Goal: Transaction & Acquisition: Purchase product/service

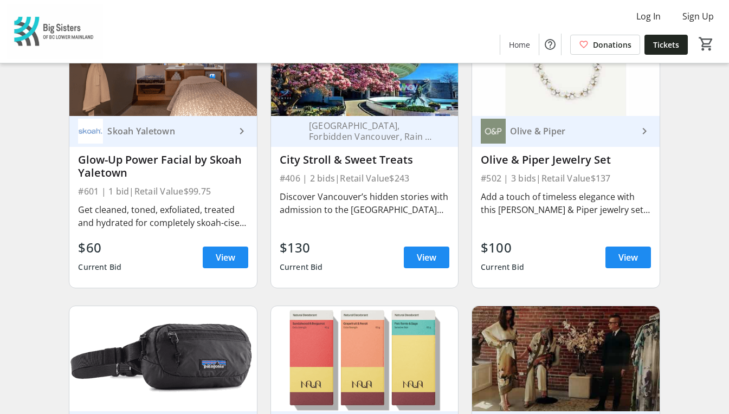
scroll to position [2671, 0]
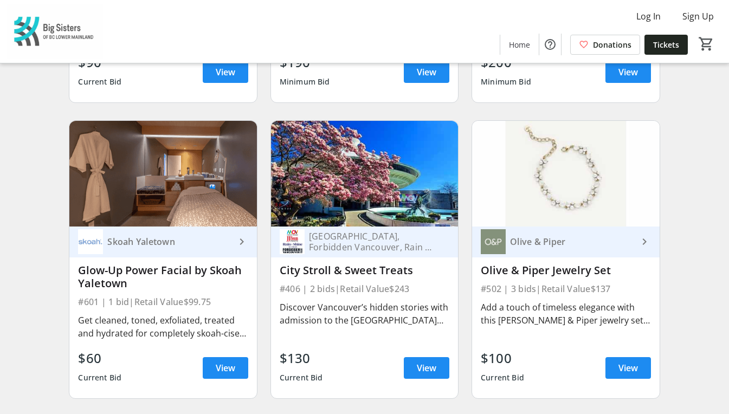
click at [552, 238] on div "Olive & Piper" at bounding box center [572, 241] width 132 height 11
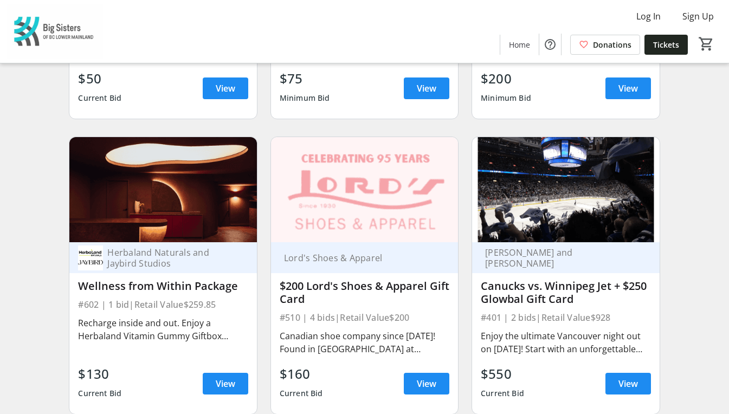
scroll to position [3250, 0]
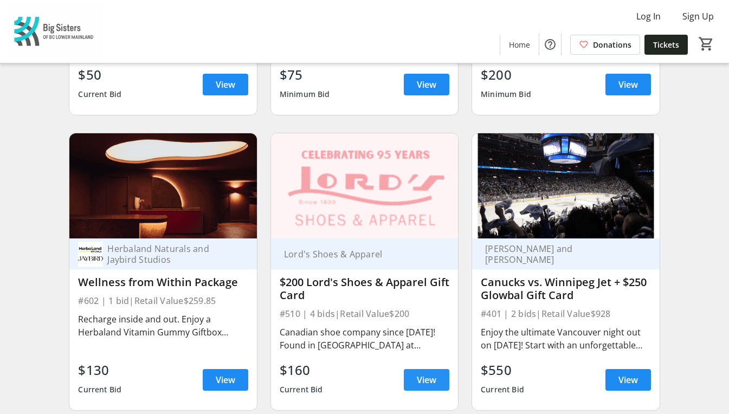
click at [428, 373] on span "View" at bounding box center [427, 379] width 20 height 13
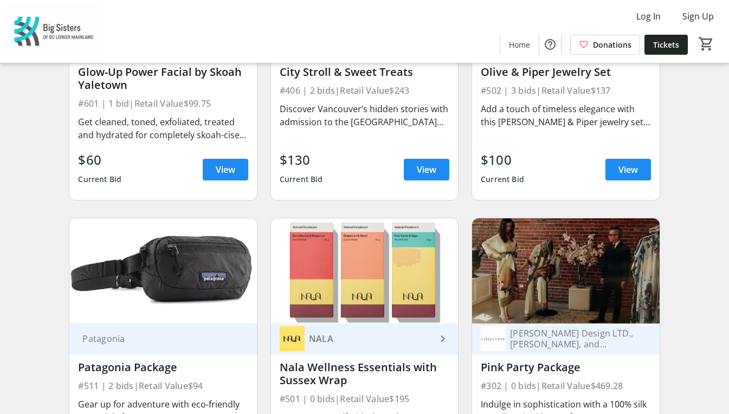
scroll to position [2917, 0]
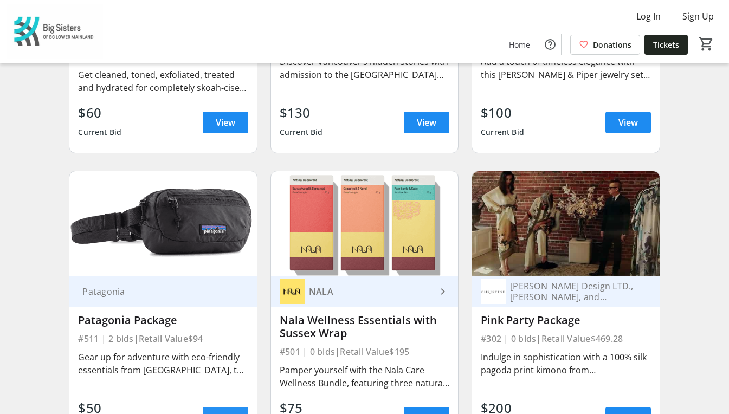
click at [236, 407] on span at bounding box center [226, 418] width 46 height 26
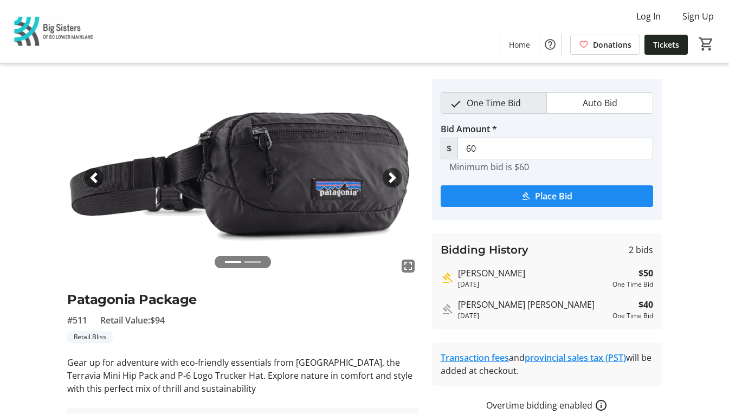
scroll to position [19, 0]
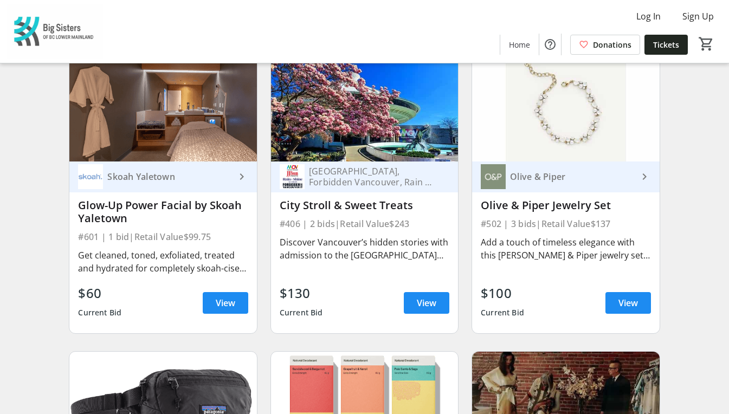
scroll to position [2669, 0]
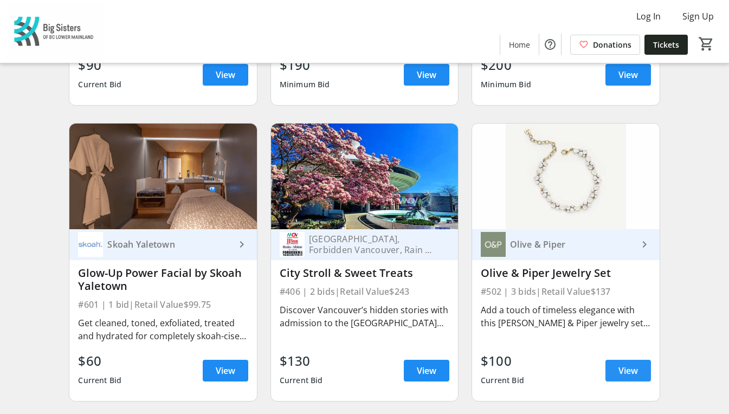
click at [626, 364] on span "View" at bounding box center [628, 370] width 20 height 13
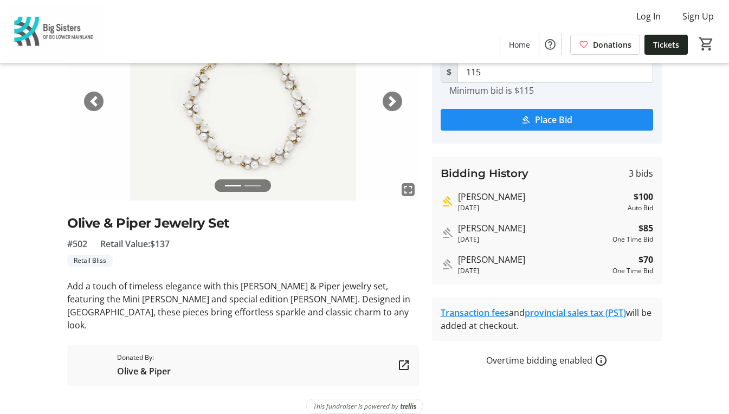
scroll to position [15, 0]
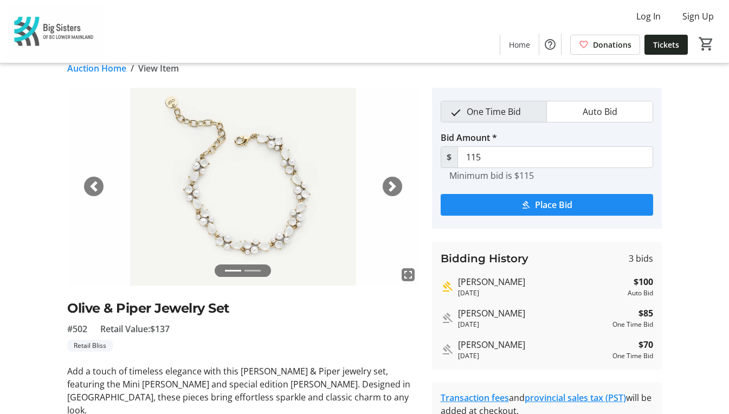
click at [390, 184] on span "button" at bounding box center [392, 186] width 11 height 11
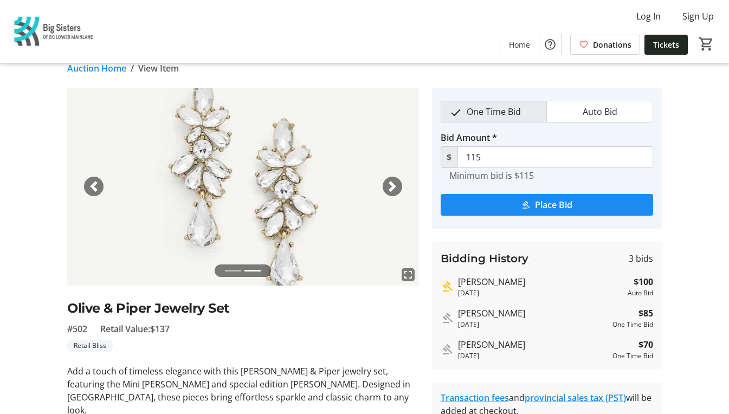
click at [397, 184] on span "button" at bounding box center [392, 186] width 11 height 11
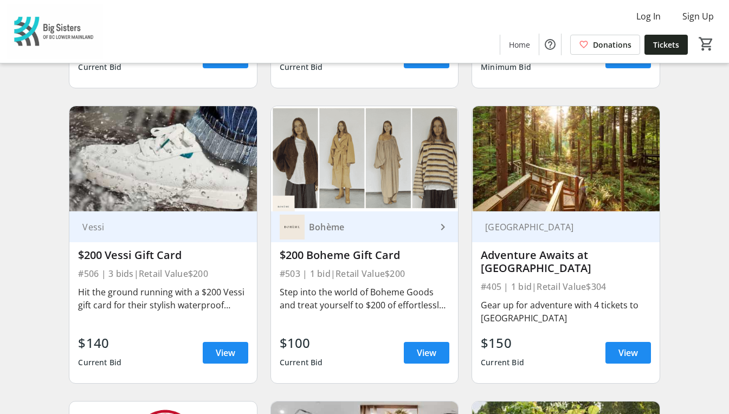
scroll to position [2091, 0]
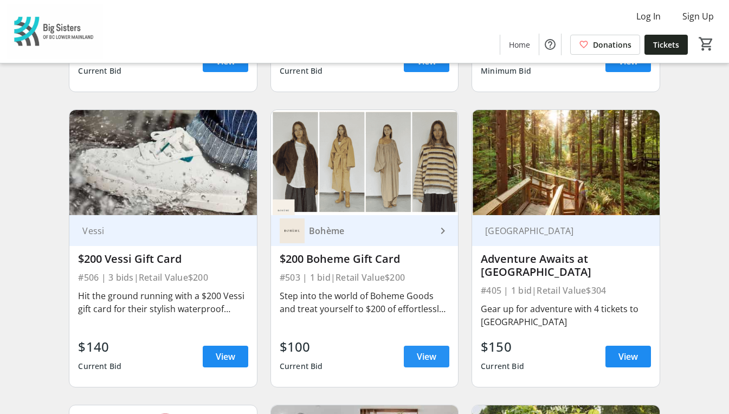
click at [443, 354] on span at bounding box center [427, 357] width 46 height 26
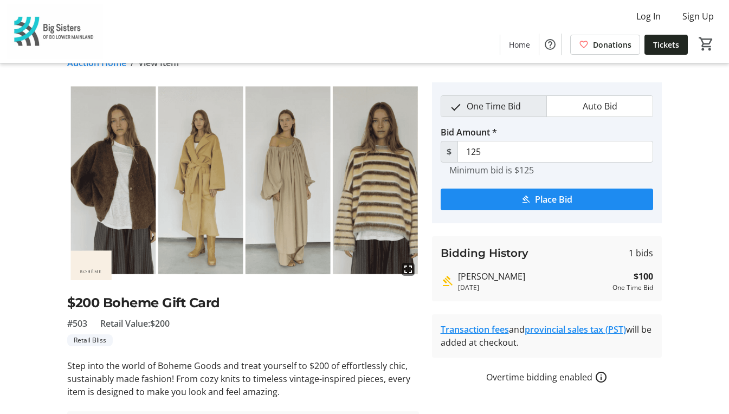
scroll to position [20, 0]
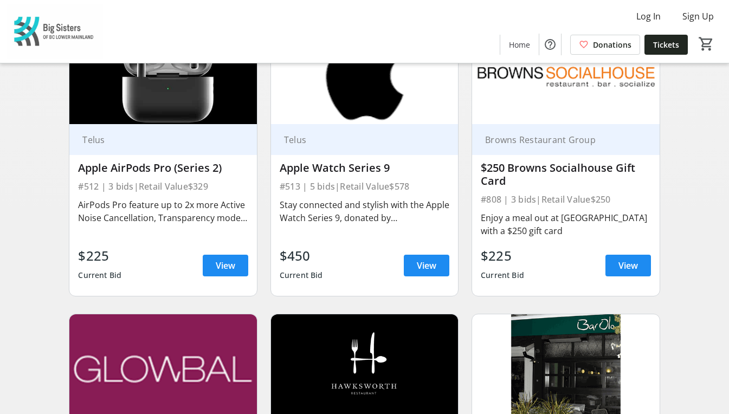
scroll to position [952, 0]
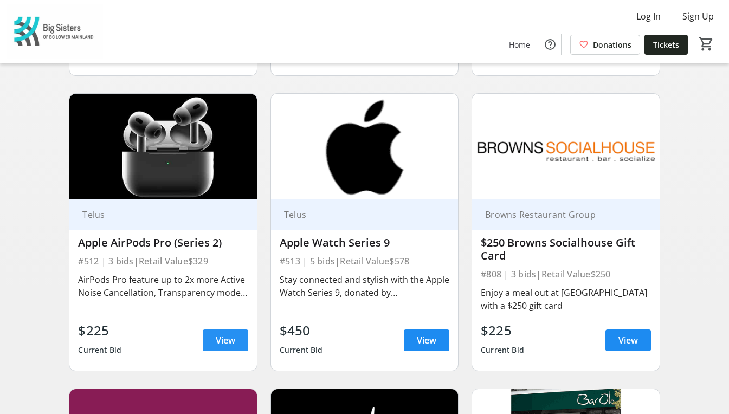
click at [233, 336] on span "View" at bounding box center [226, 340] width 20 height 13
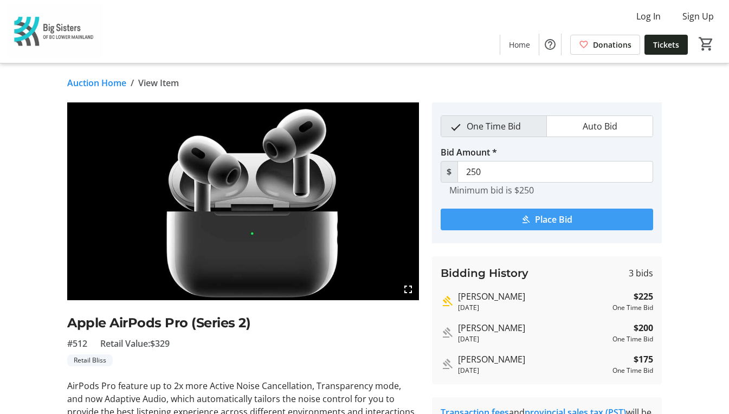
click at [567, 222] on span "Place Bid" at bounding box center [553, 219] width 37 height 13
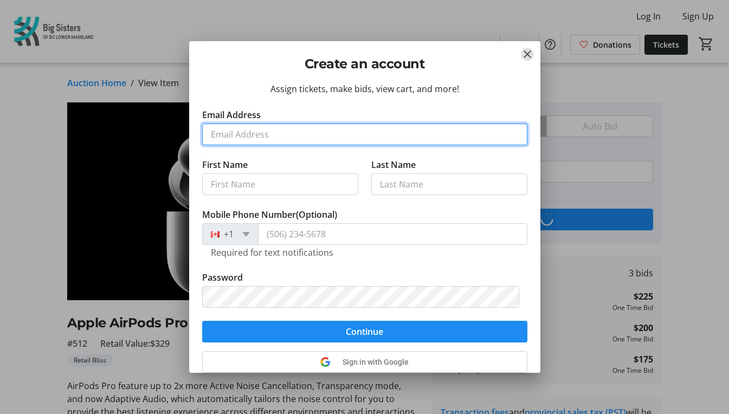
click at [314, 133] on input "Email Address" at bounding box center [364, 135] width 325 height 22
type input "[PERSON_NAME][EMAIL_ADDRESS][DOMAIN_NAME]"
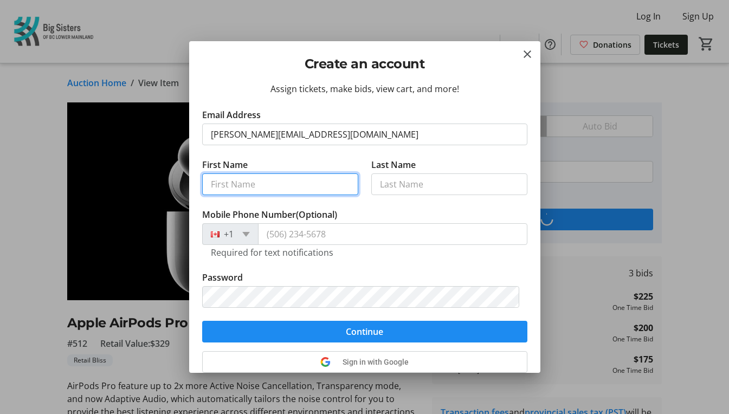
type input "Karen (ABC"
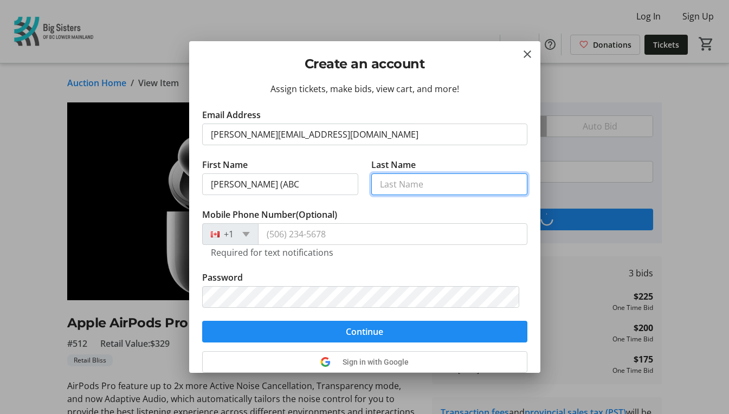
type input "Bichin"
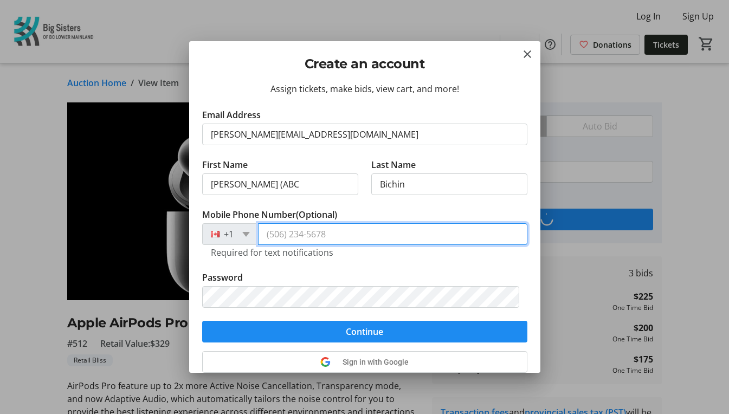
type input "[PHONE_NUMBER]"
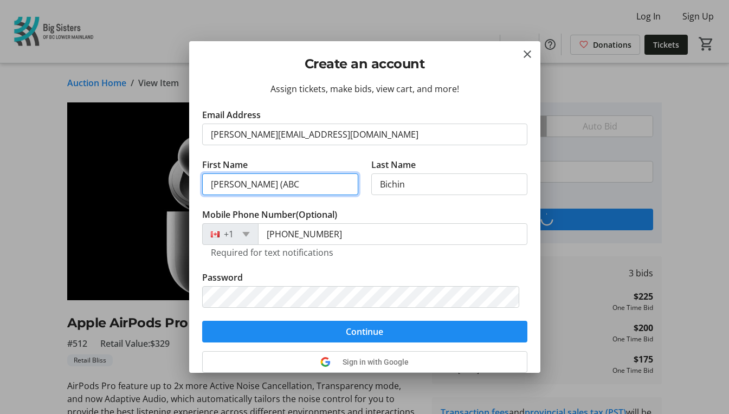
click at [276, 183] on input "Karen (ABC" at bounding box center [280, 184] width 156 height 22
type input "[PERSON_NAME]"
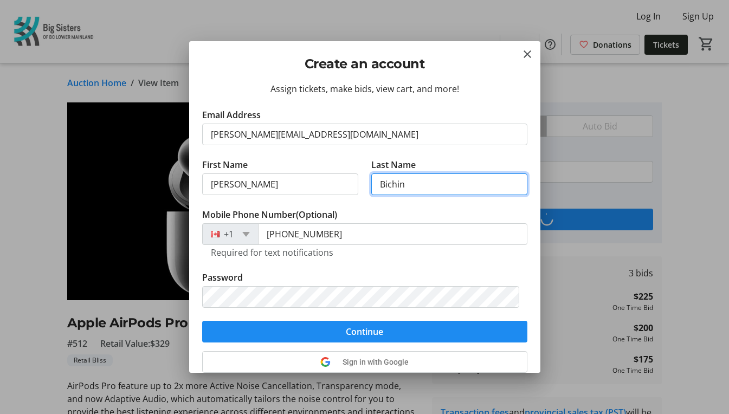
drag, startPoint x: 419, startPoint y: 180, endPoint x: 319, endPoint y: 186, distance: 101.0
click at [319, 186] on div "First Name Karen Last Name Bichin" at bounding box center [364, 183] width 325 height 50
type input "Alko"
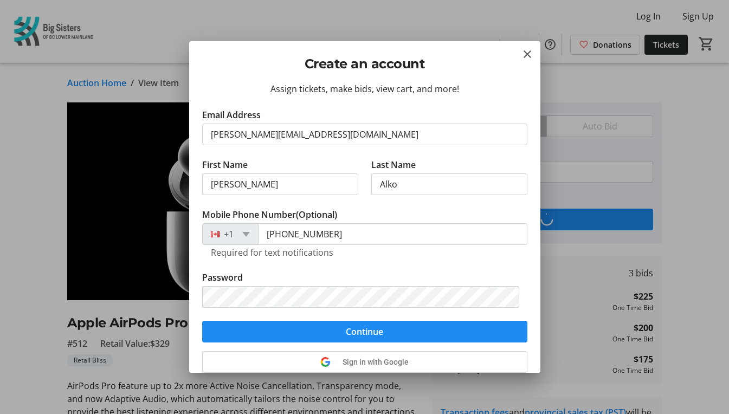
click at [336, 274] on tr-form-field "Password" at bounding box center [364, 296] width 325 height 50
click at [516, 267] on tr-form-field "Mobile Phone Number (Optional) +1 (604) 202-1351 Required for text notifications" at bounding box center [364, 239] width 325 height 63
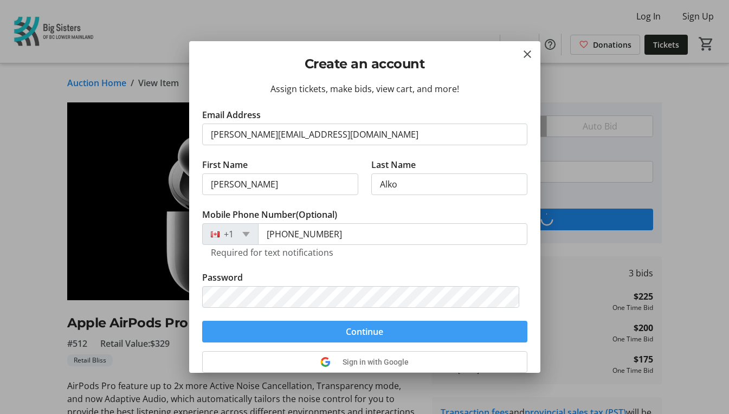
click at [382, 335] on span "submit" at bounding box center [364, 332] width 325 height 26
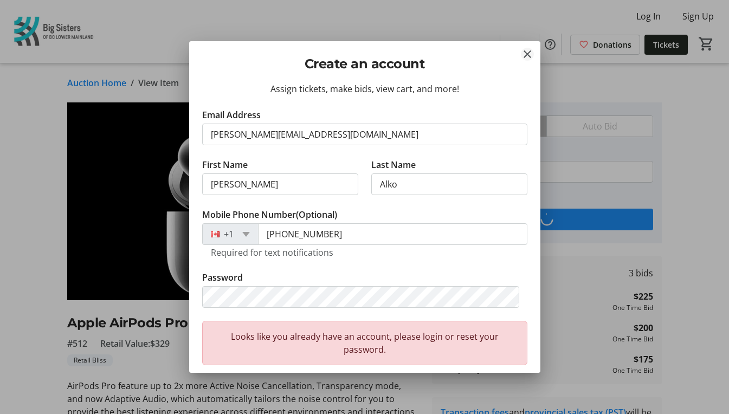
click at [528, 55] on mat-icon "Close" at bounding box center [527, 54] width 13 height 13
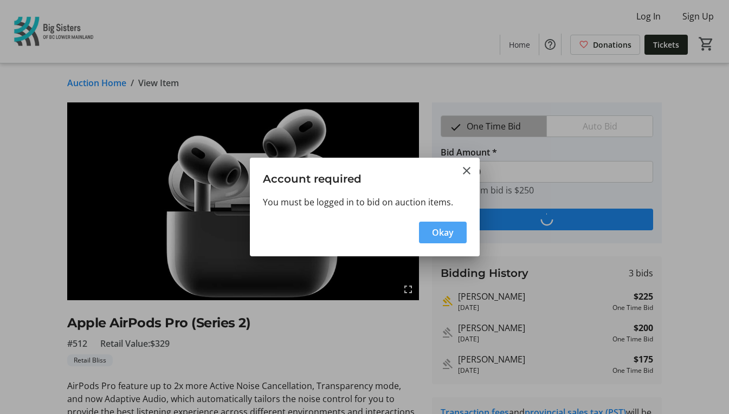
click at [448, 235] on span "Okay" at bounding box center [443, 232] width 22 height 13
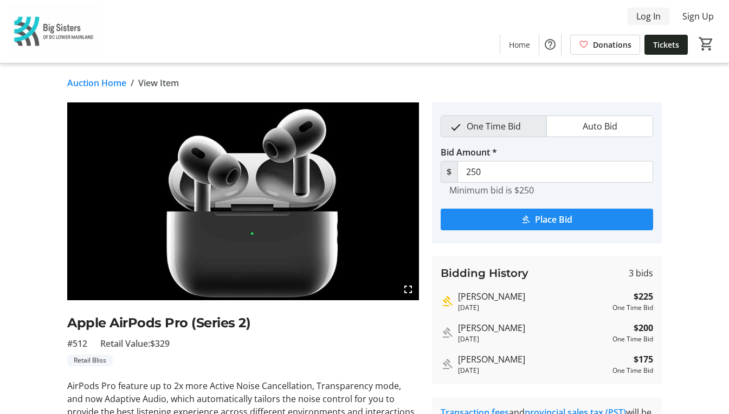
click at [658, 18] on span "Log In" at bounding box center [648, 16] width 24 height 13
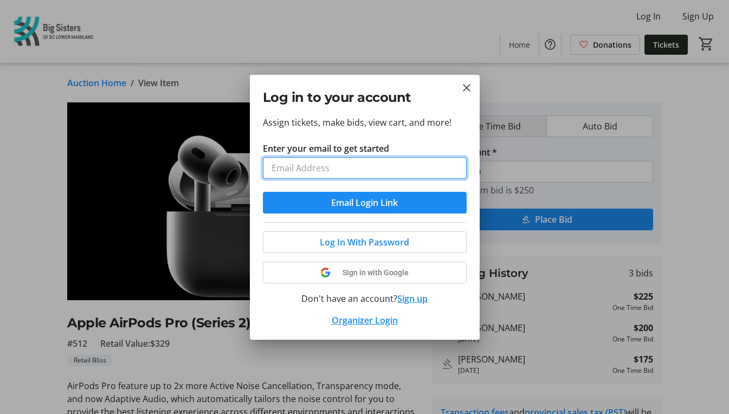
click at [396, 172] on input "Enter your email to get started" at bounding box center [365, 168] width 204 height 22
type input "[PERSON_NAME][EMAIL_ADDRESS][DOMAIN_NAME]"
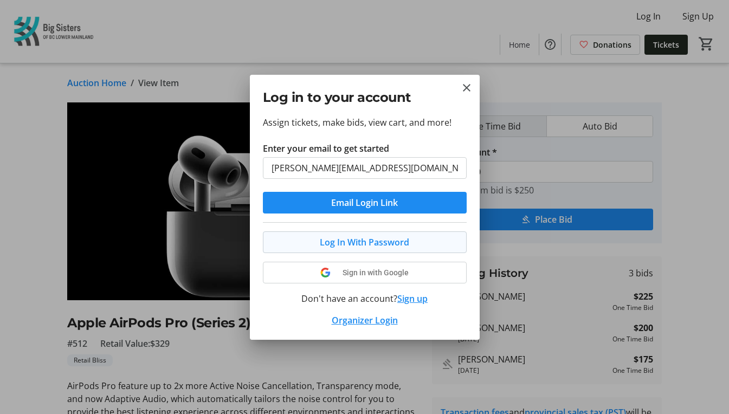
click at [385, 249] on span at bounding box center [364, 242] width 203 height 26
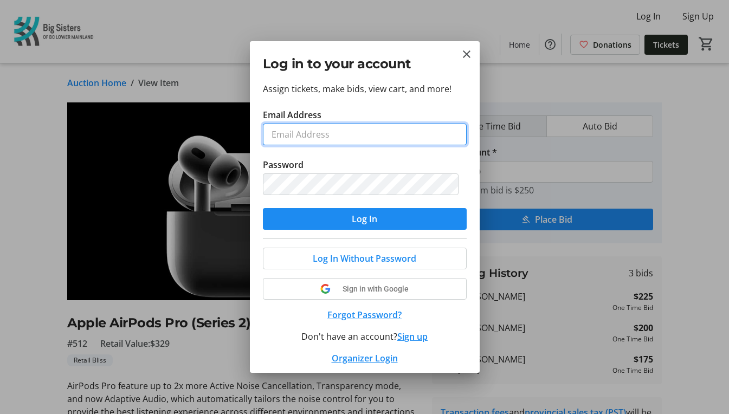
click at [367, 134] on input "Email Address" at bounding box center [365, 135] width 204 height 22
type input "[PERSON_NAME][EMAIL_ADDRESS][DOMAIN_NAME]"
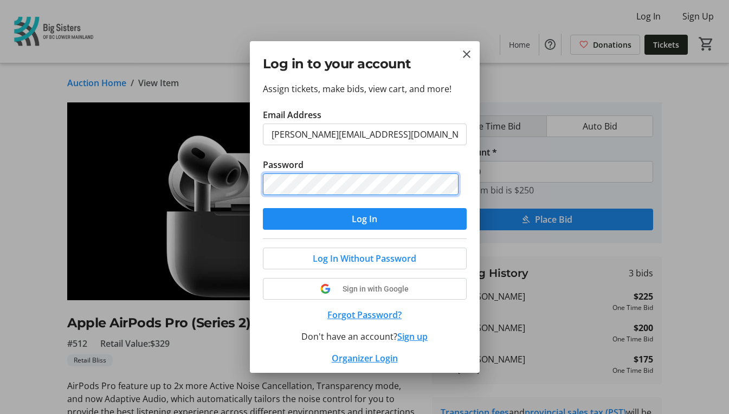
click at [263, 208] on button "Log In" at bounding box center [365, 219] width 204 height 22
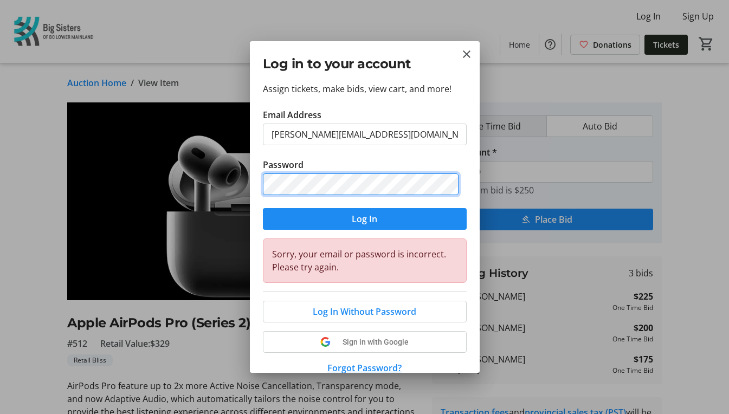
click at [207, 199] on div "Log in to your account Assign tickets, make bids, view cart, and more! Email Ad…" at bounding box center [364, 207] width 729 height 414
click at [263, 208] on button "Log In" at bounding box center [365, 219] width 204 height 22
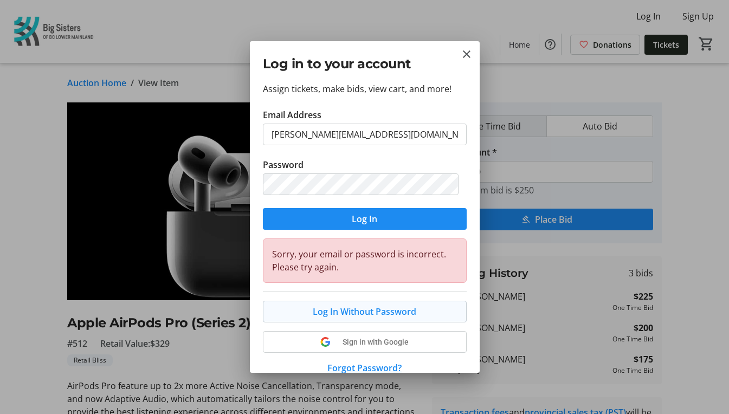
click at [363, 314] on span "Log In Without Password" at bounding box center [364, 311] width 103 height 13
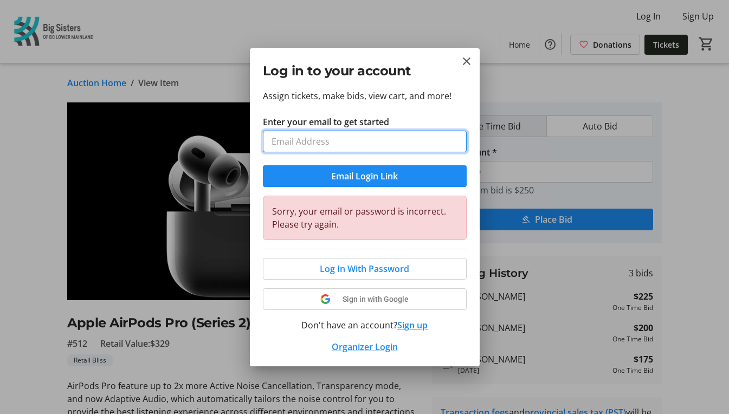
click at [346, 143] on input "Enter your email to get started" at bounding box center [365, 142] width 204 height 22
type input "[PERSON_NAME][EMAIL_ADDRESS][DOMAIN_NAME]"
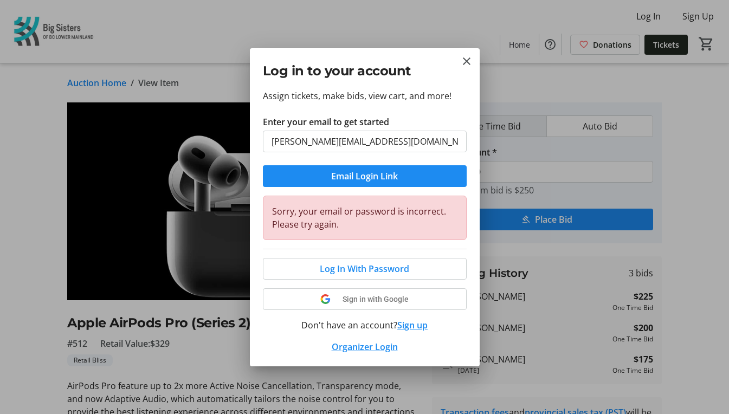
click at [370, 177] on span "Email Login Link" at bounding box center [364, 176] width 67 height 13
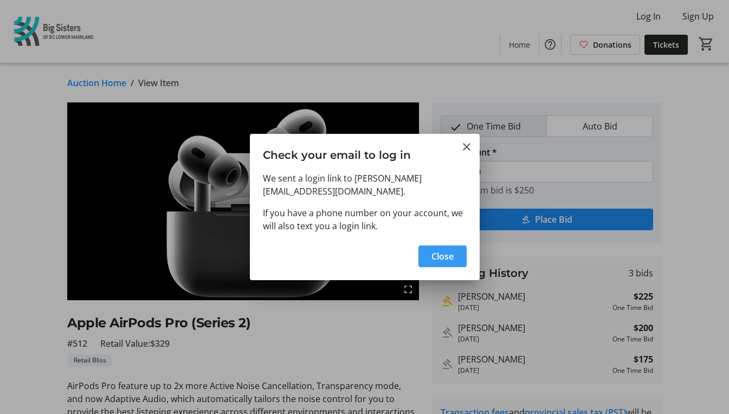
click at [438, 253] on span "Close" at bounding box center [442, 256] width 22 height 13
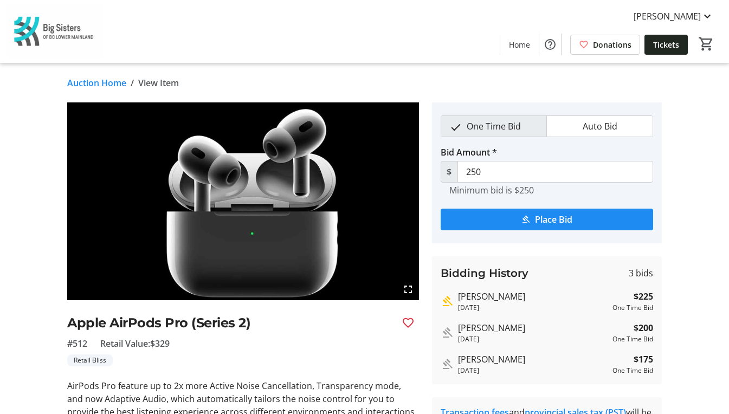
type input "275"
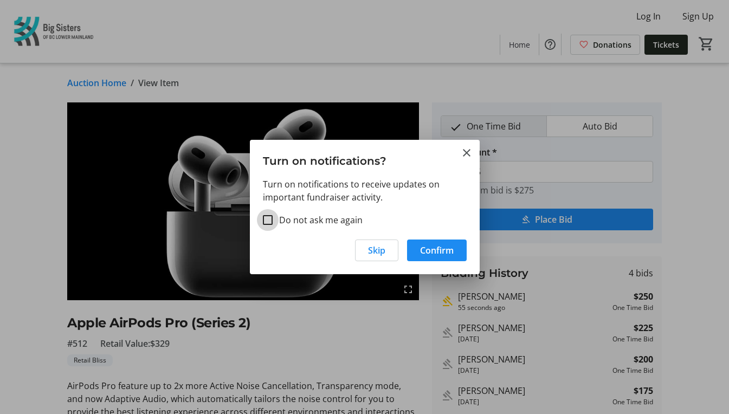
click at [268, 216] on input "Do not ask me again" at bounding box center [268, 220] width 10 height 10
checkbox input "true"
click at [444, 253] on span "Confirm" at bounding box center [437, 250] width 34 height 13
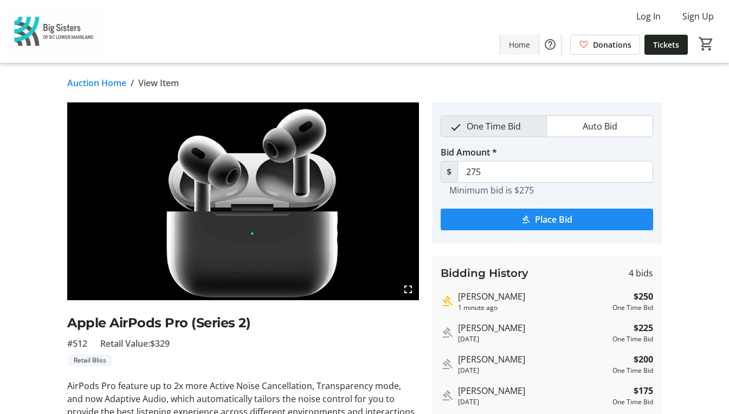
click at [527, 46] on span "Home" at bounding box center [519, 44] width 21 height 11
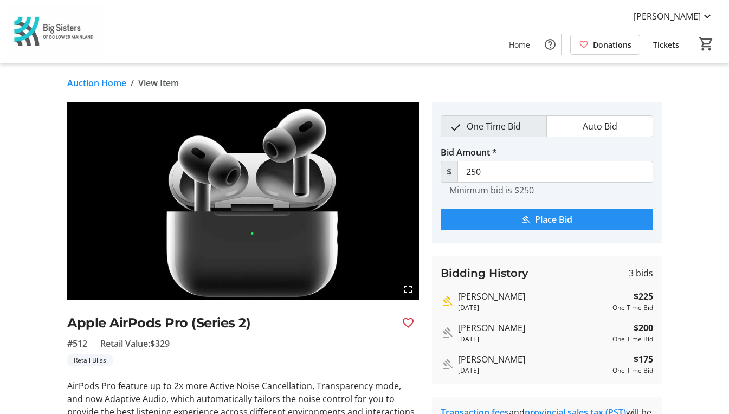
click at [559, 219] on span "Place Bid" at bounding box center [553, 219] width 37 height 13
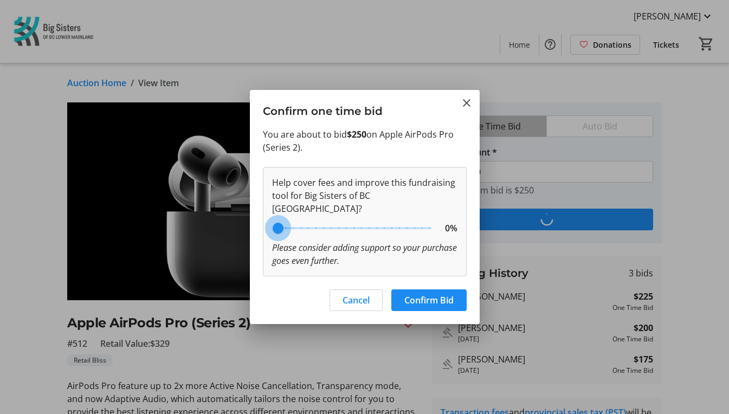
drag, startPoint x: 338, startPoint y: 229, endPoint x: 268, endPoint y: 224, distance: 70.1
click at [268, 224] on input "range" at bounding box center [354, 228] width 178 height 24
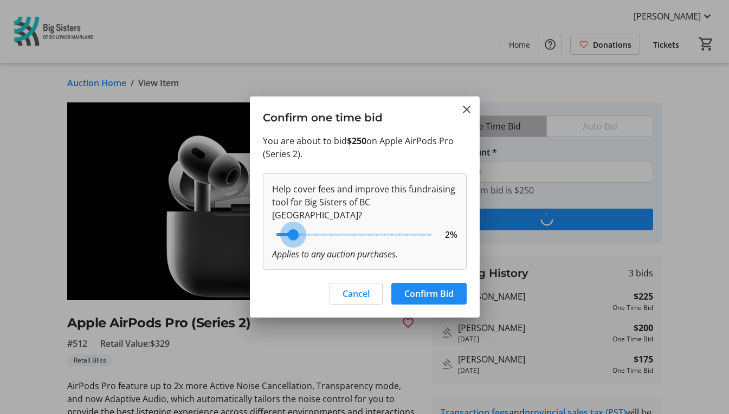
drag, startPoint x: 280, startPoint y: 225, endPoint x: 289, endPoint y: 228, distance: 10.1
type input "2"
click at [289, 228] on input "range" at bounding box center [354, 235] width 178 height 24
click at [439, 287] on span "Confirm Bid" at bounding box center [428, 293] width 49 height 13
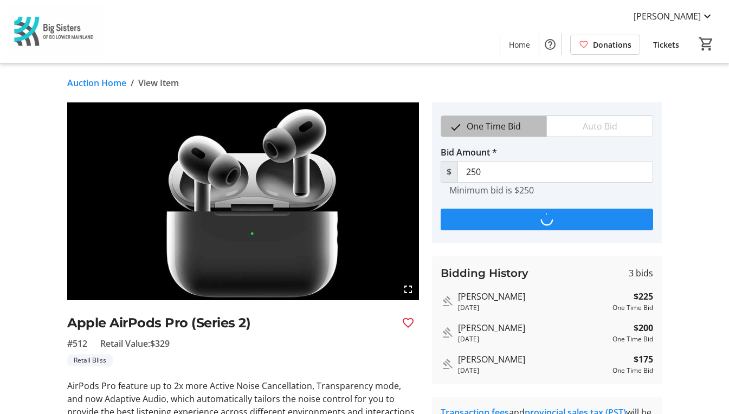
type input "275"
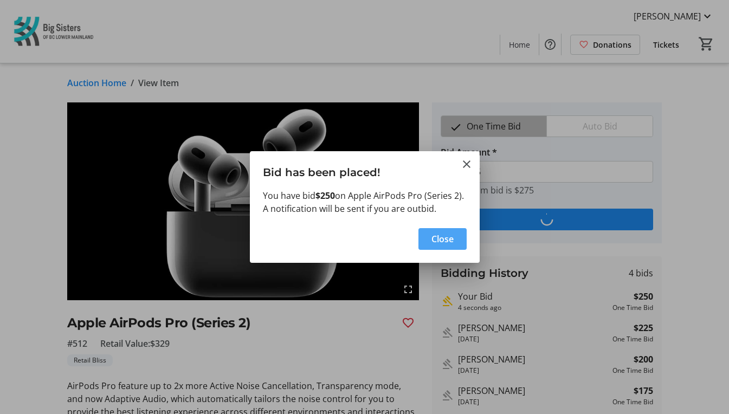
click at [448, 239] on span "Close" at bounding box center [442, 238] width 22 height 13
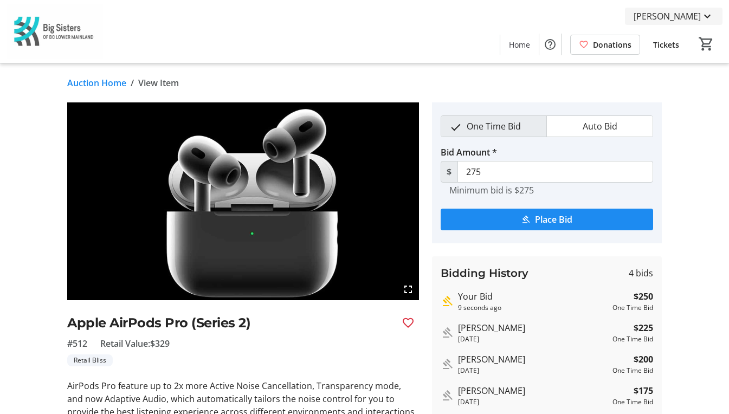
click at [682, 15] on span "[PERSON_NAME]" at bounding box center [666, 16] width 67 height 13
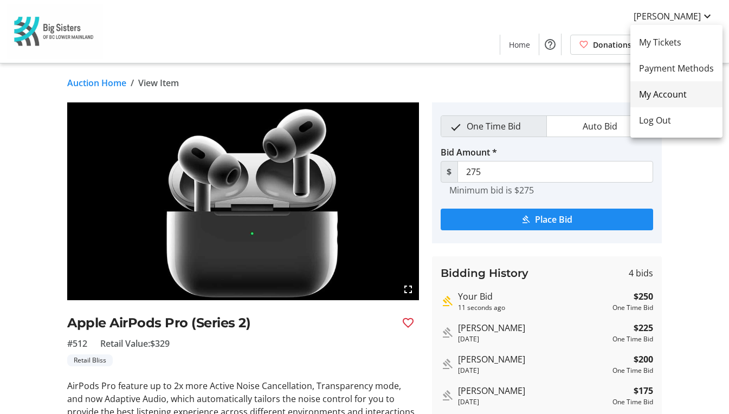
click at [664, 95] on span "My Account" at bounding box center [676, 94] width 75 height 13
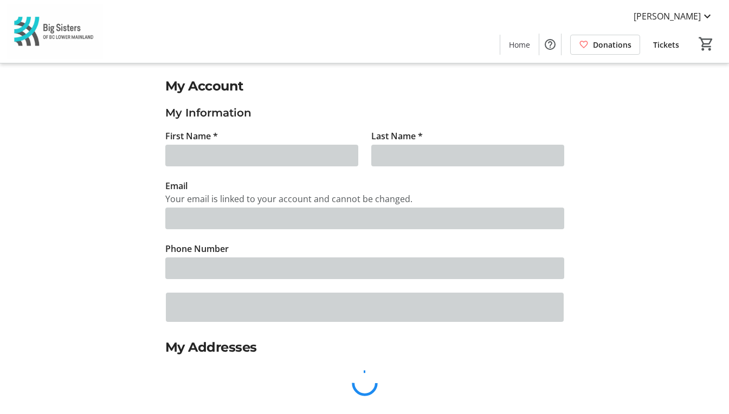
type input "[PERSON_NAME]"
type input "Alko"
type input "[PERSON_NAME][EMAIL_ADDRESS][DOMAIN_NAME]"
type input "[PHONE_NUMBER]"
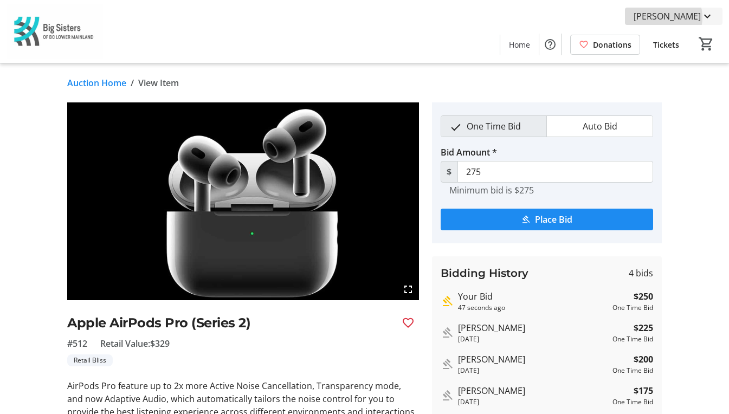
click at [686, 17] on span "[PERSON_NAME]" at bounding box center [666, 16] width 67 height 13
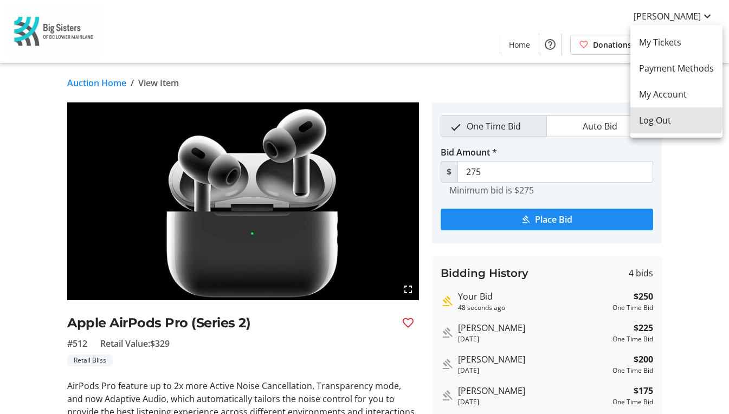
drag, startPoint x: 652, startPoint y: 118, endPoint x: 594, endPoint y: 90, distance: 64.0
click at [652, 117] on span "Log Out" at bounding box center [676, 120] width 75 height 13
